Goal: Check status: Check status

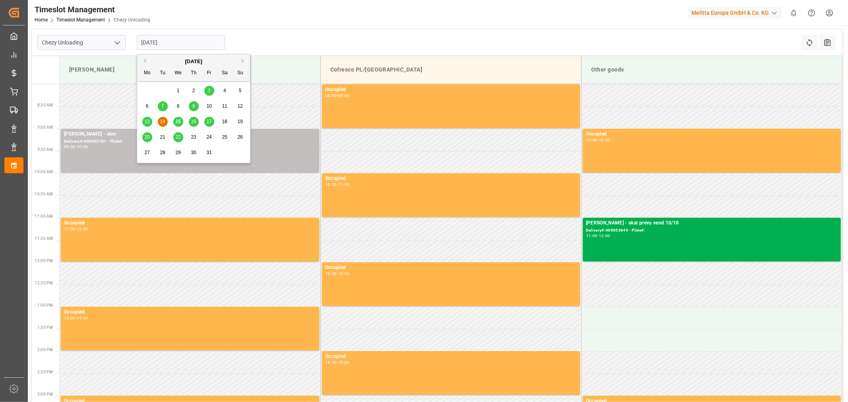
click at [170, 42] on input "[DATE]" at bounding box center [181, 42] width 88 height 15
click at [192, 119] on span "16" at bounding box center [193, 122] width 5 height 6
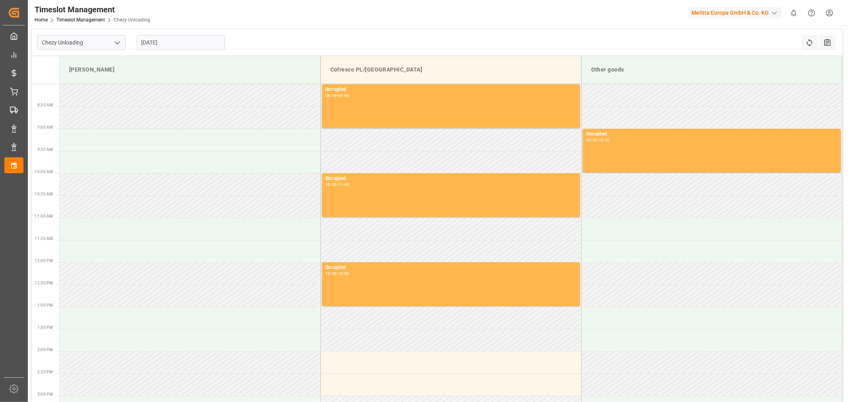
click at [170, 43] on input "[DATE]" at bounding box center [181, 42] width 88 height 15
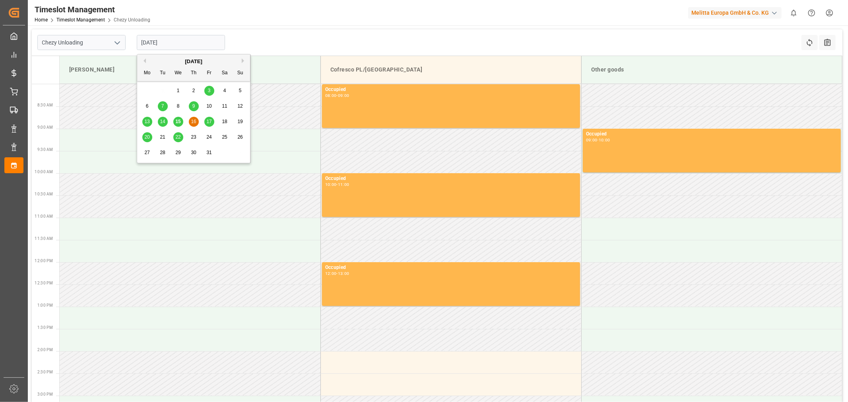
click at [209, 121] on span "17" at bounding box center [208, 122] width 5 height 6
type input "[DATE]"
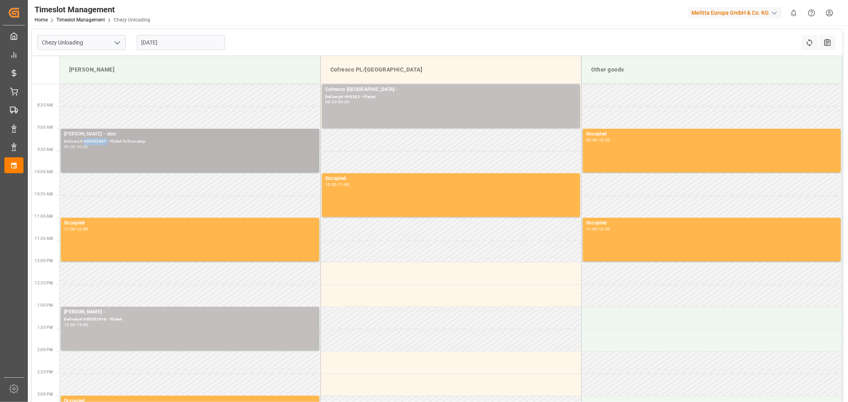
drag, startPoint x: 106, startPoint y: 141, endPoint x: 83, endPoint y: 142, distance: 22.3
click at [83, 142] on div "Delivery#:400053867 - Plate#:follow asap" at bounding box center [190, 141] width 252 height 7
copy div "400053867"
